Goal: Information Seeking & Learning: Find specific fact

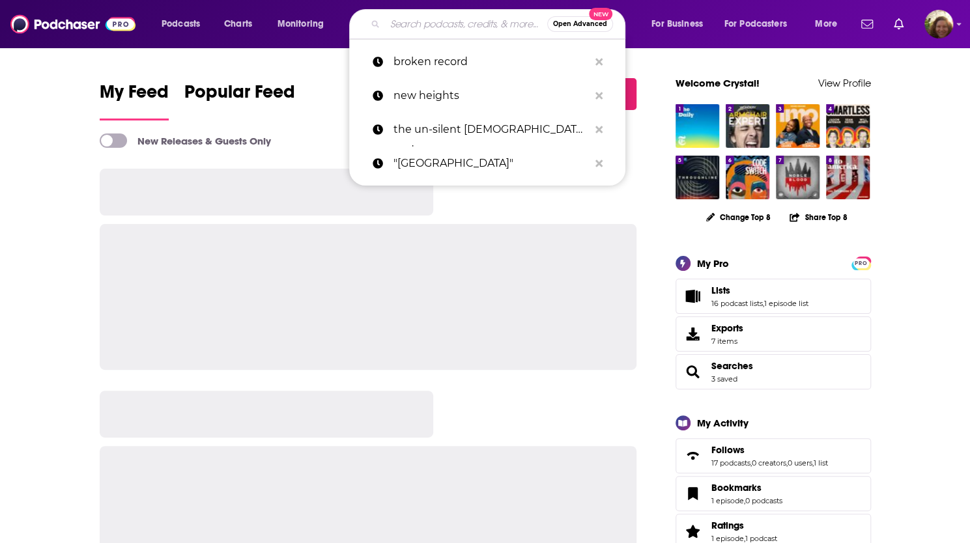
click at [409, 24] on input "Search podcasts, credits, & more..." at bounding box center [466, 24] width 162 height 21
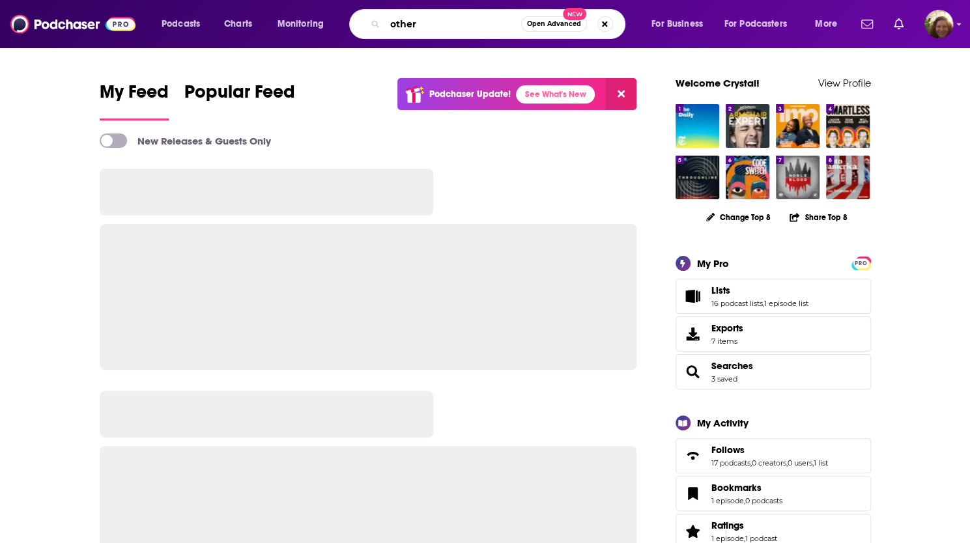
click at [451, 20] on input "other" at bounding box center [453, 24] width 136 height 21
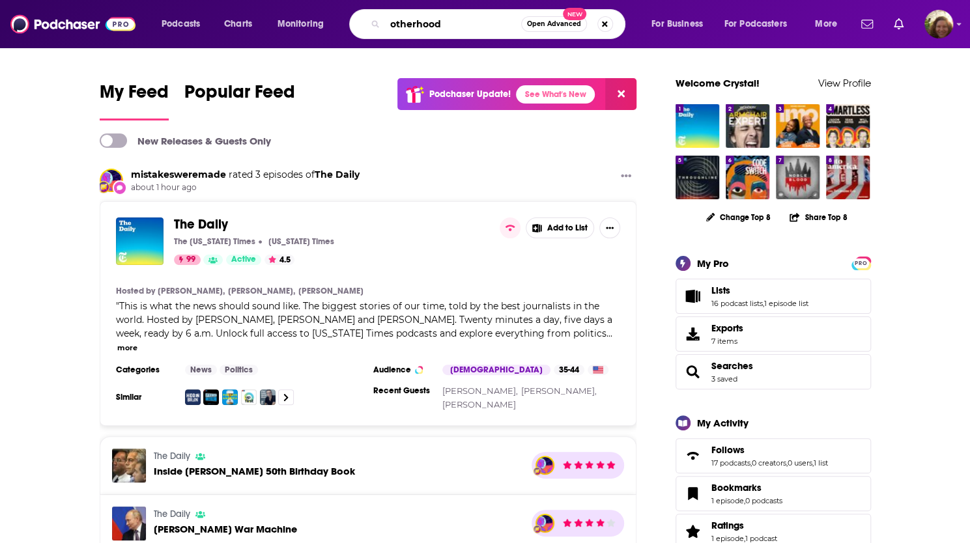
type input "otherhood"
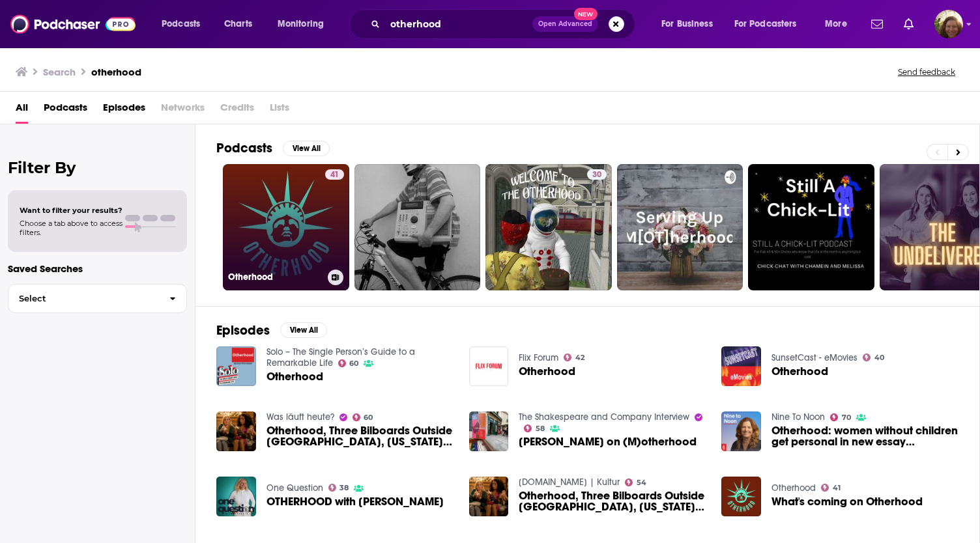
click at [267, 235] on link "41 Otherhood" at bounding box center [286, 227] width 126 height 126
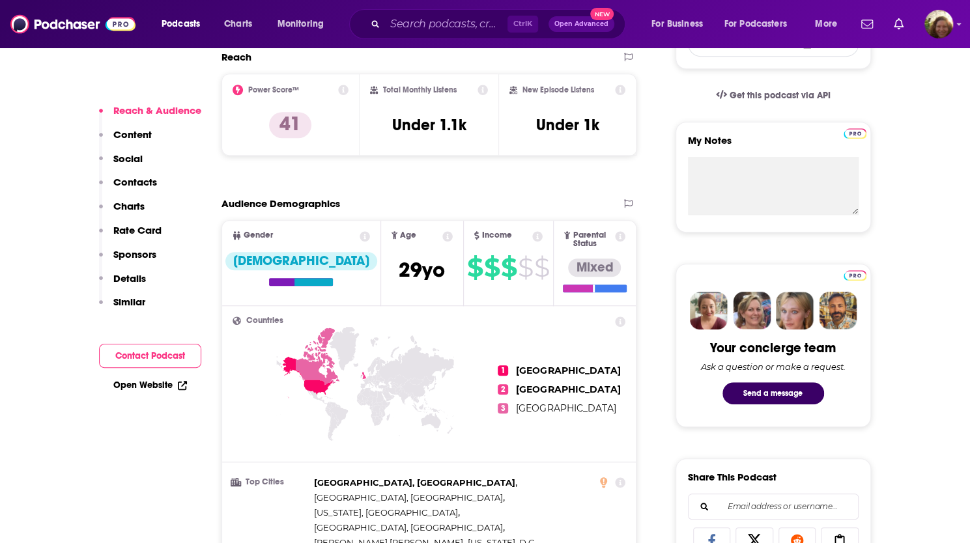
scroll to position [652, 0]
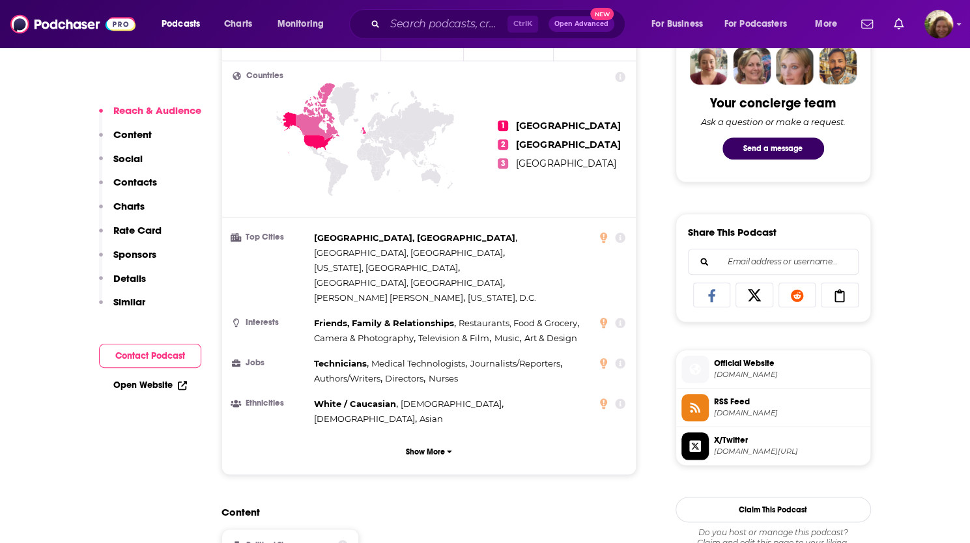
click at [119, 130] on p "Content" at bounding box center [132, 134] width 38 height 12
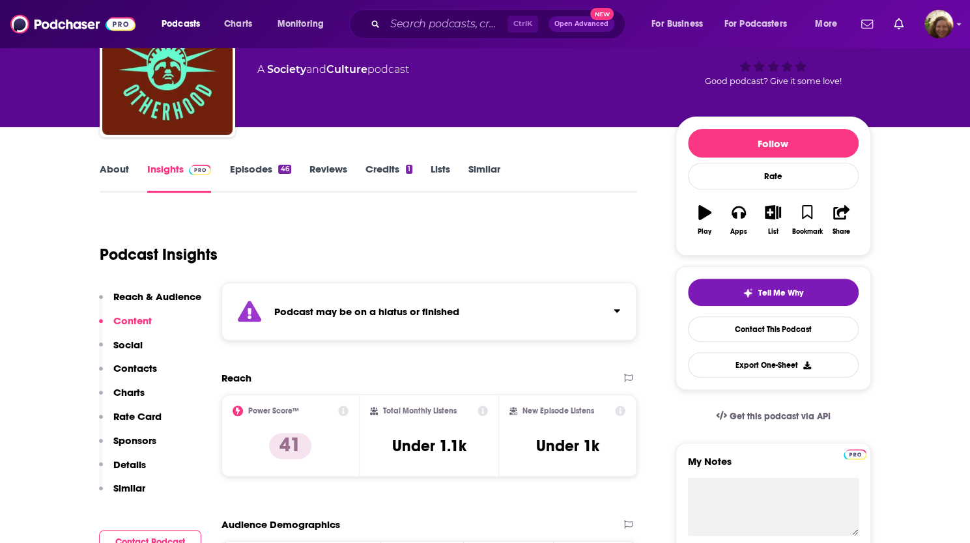
scroll to position [195, 0]
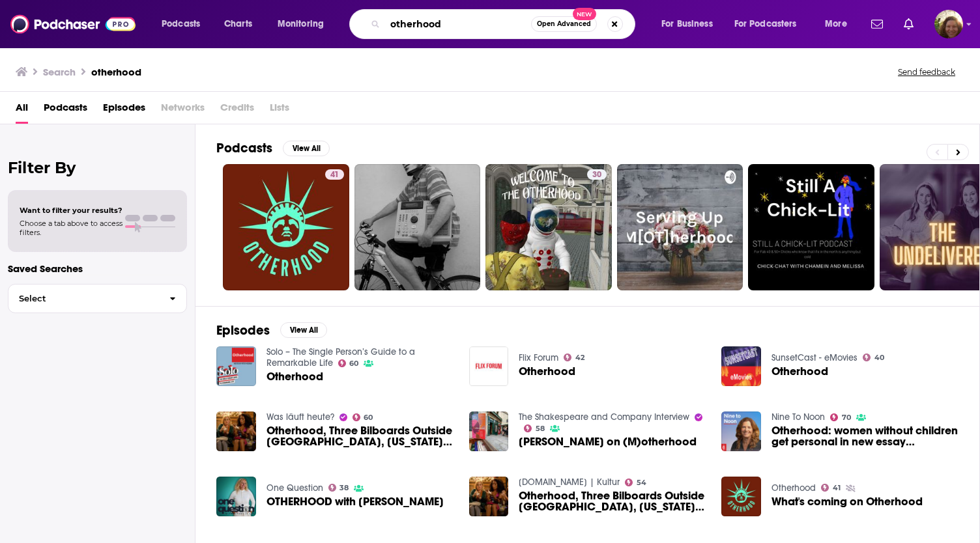
click at [485, 25] on input "otherhood" at bounding box center [458, 24] width 146 height 21
type input "otherhood PRI"
